Goal: Use online tool/utility: Use online tool/utility

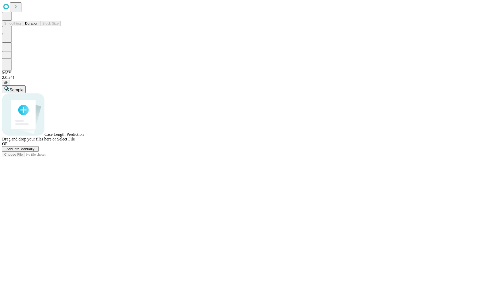
click at [38, 26] on button "Duration" at bounding box center [31, 23] width 17 height 5
click at [75, 141] on span "Select File" at bounding box center [66, 139] width 18 height 4
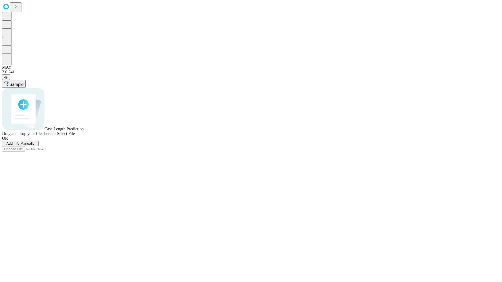
click at [75, 136] on span "Select File" at bounding box center [66, 133] width 18 height 4
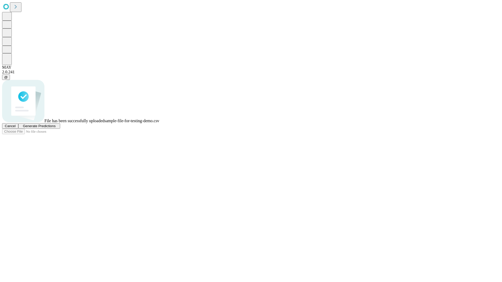
click at [55, 128] on span "Generate Predictions" at bounding box center [39, 126] width 33 height 4
